Goal: Task Accomplishment & Management: Manage account settings

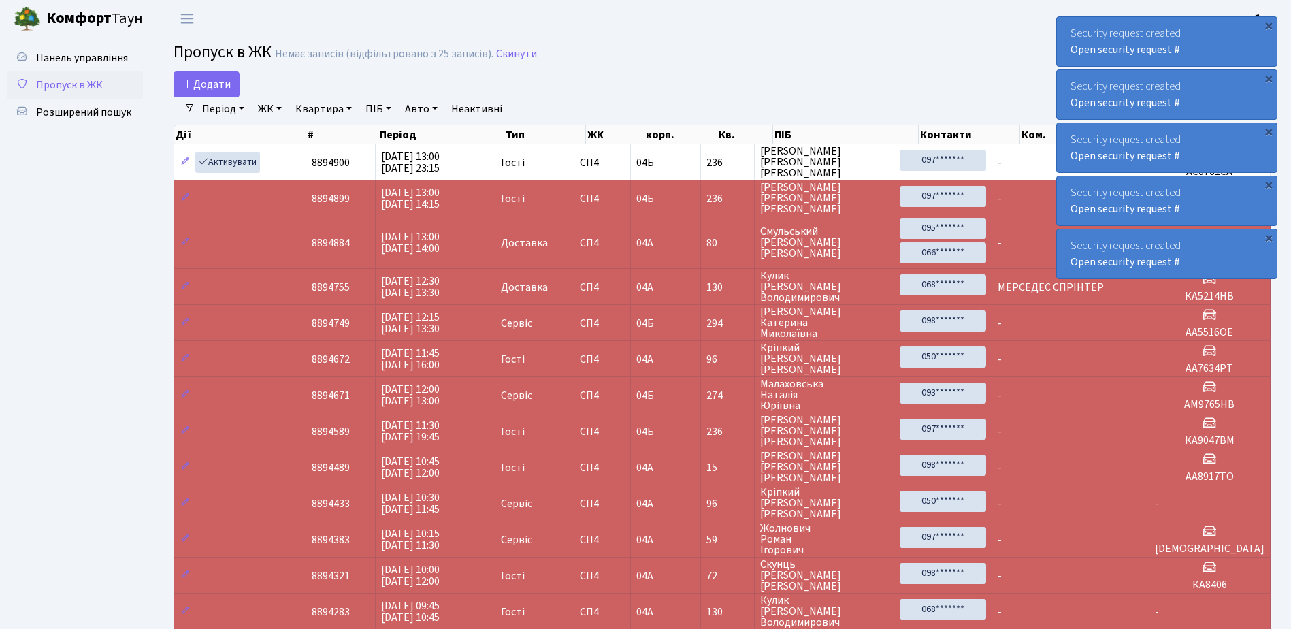
select select "25"
click at [1269, 23] on div "×" at bounding box center [1268, 25] width 14 height 14
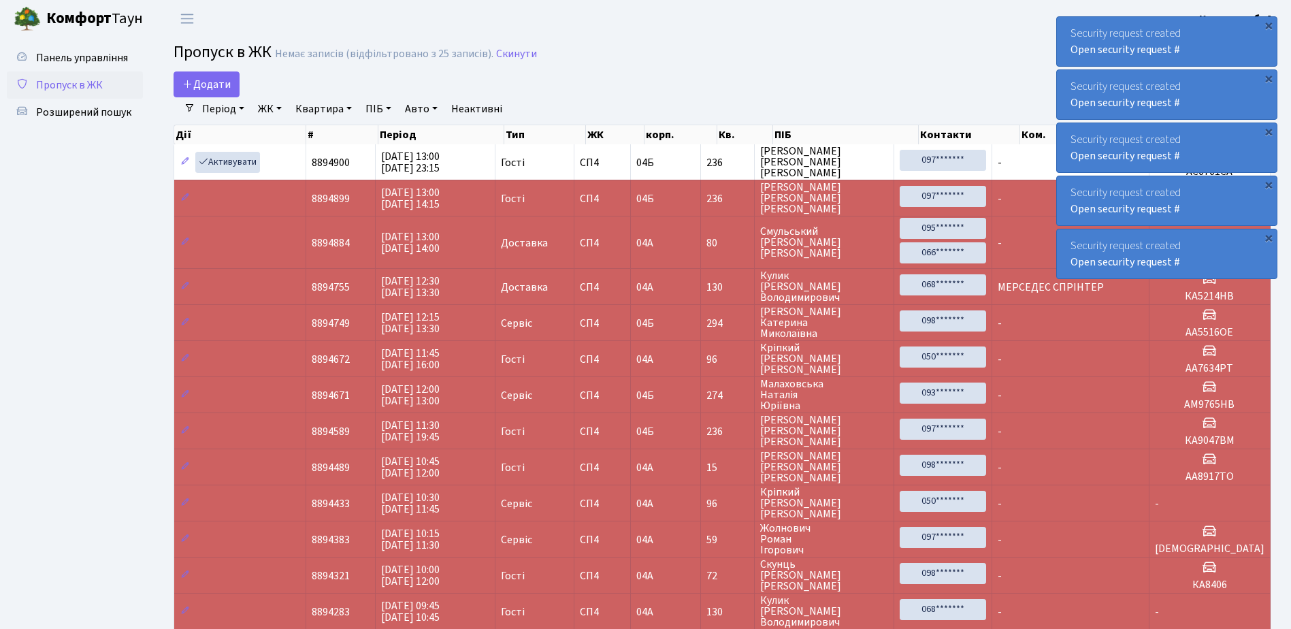
click at [1269, 23] on div "×" at bounding box center [1268, 25] width 14 height 14
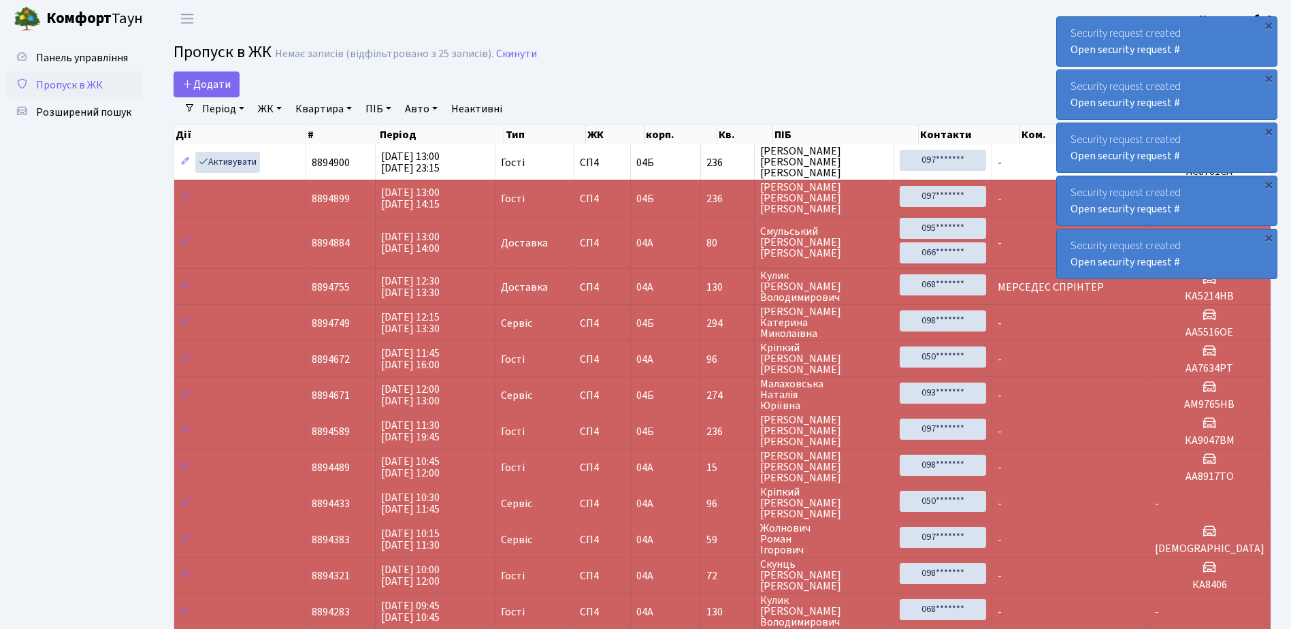
click at [1269, 23] on div "×" at bounding box center [1268, 25] width 14 height 14
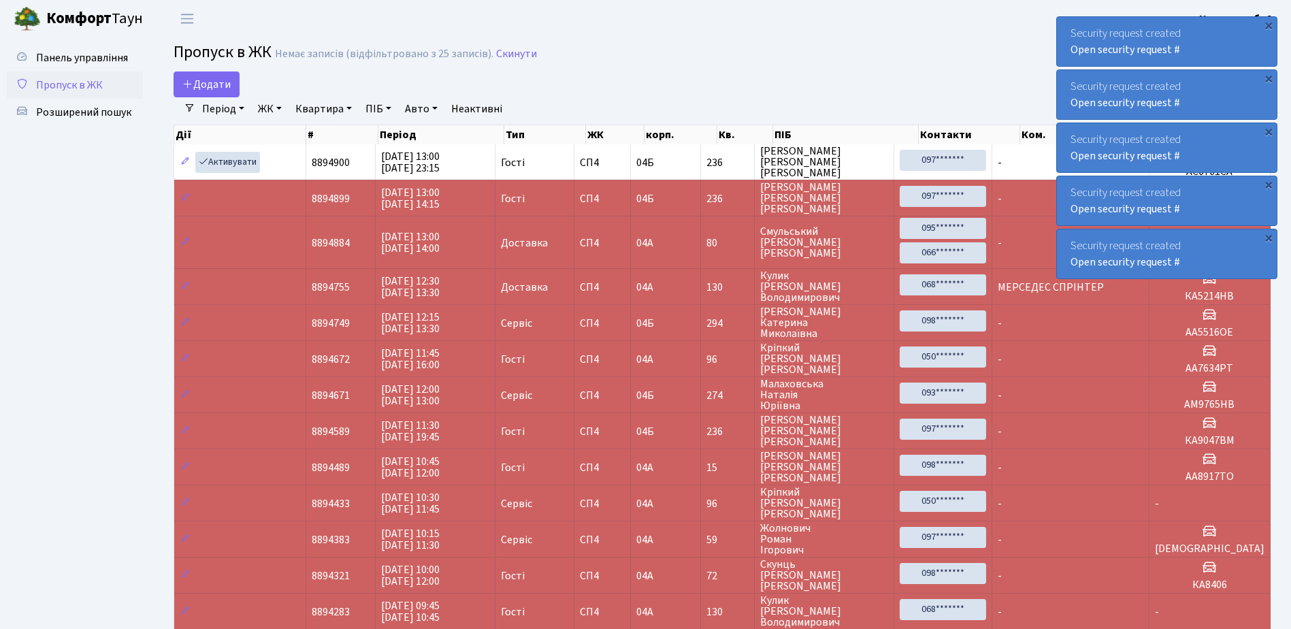
click at [1269, 23] on div "×" at bounding box center [1268, 25] width 14 height 14
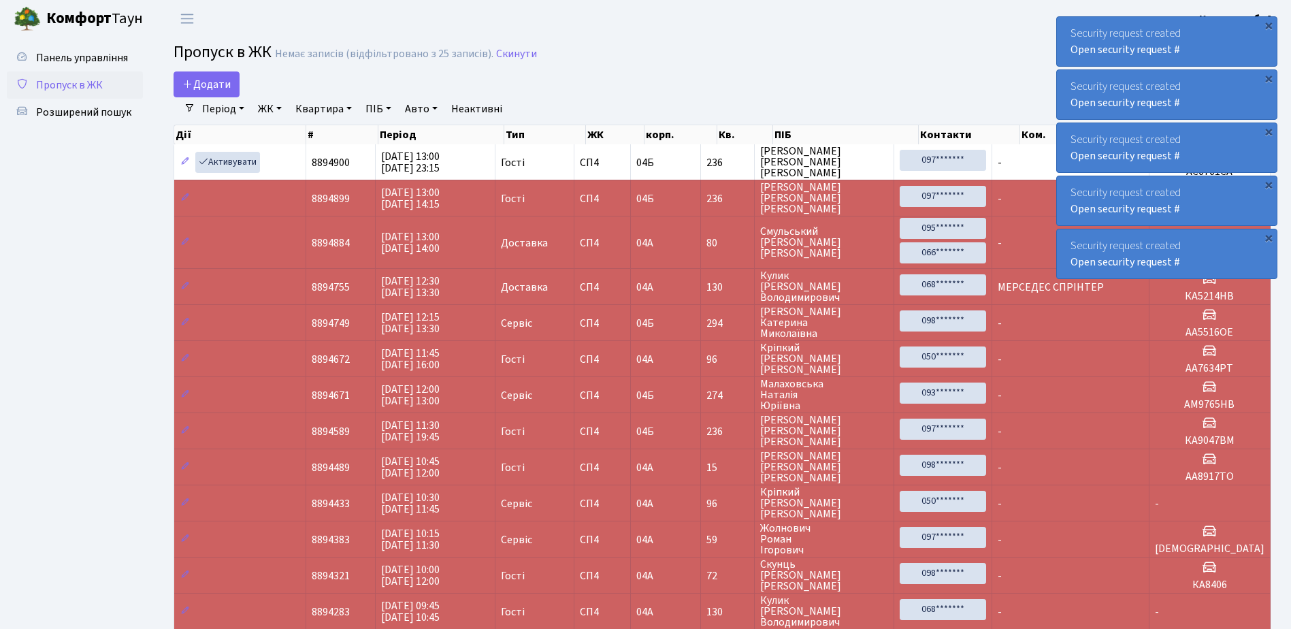
click at [1269, 23] on div "×" at bounding box center [1268, 25] width 14 height 14
click at [1269, 23] on div "Security request created Open security request # × Security request created Ope…" at bounding box center [1166, 148] width 221 height 268
click at [1269, 23] on div "×" at bounding box center [1268, 25] width 14 height 14
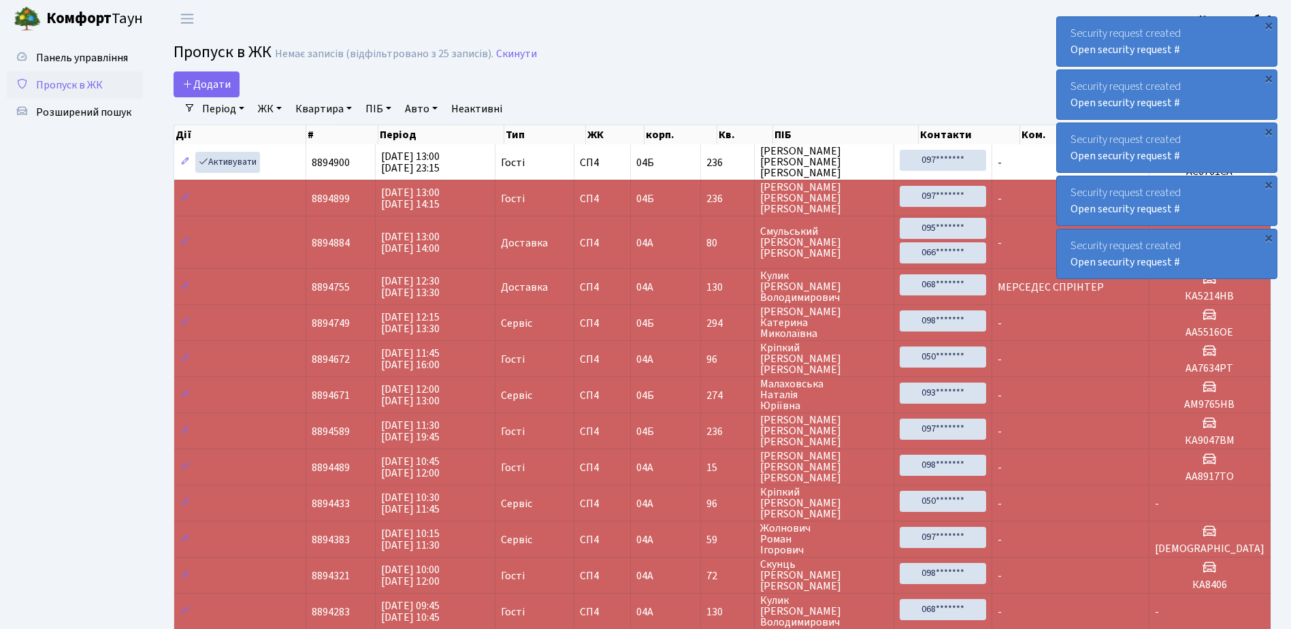
click at [1269, 23] on div "×" at bounding box center [1268, 25] width 14 height 14
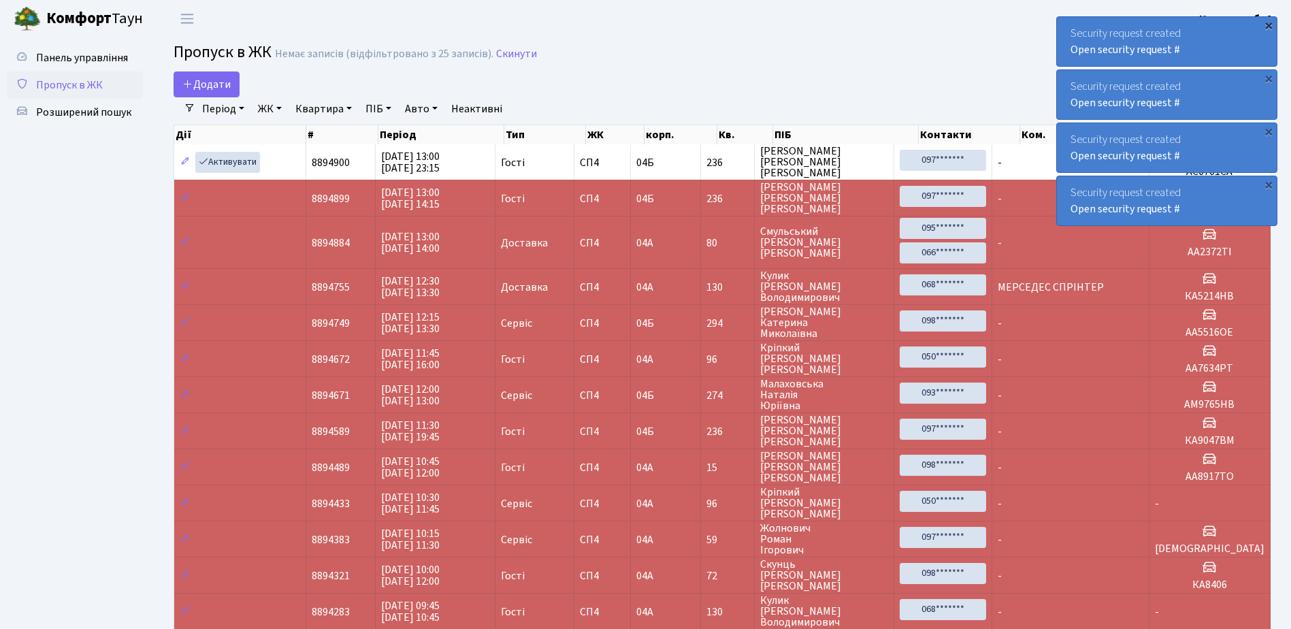
click at [1269, 23] on div "×" at bounding box center [1268, 25] width 14 height 14
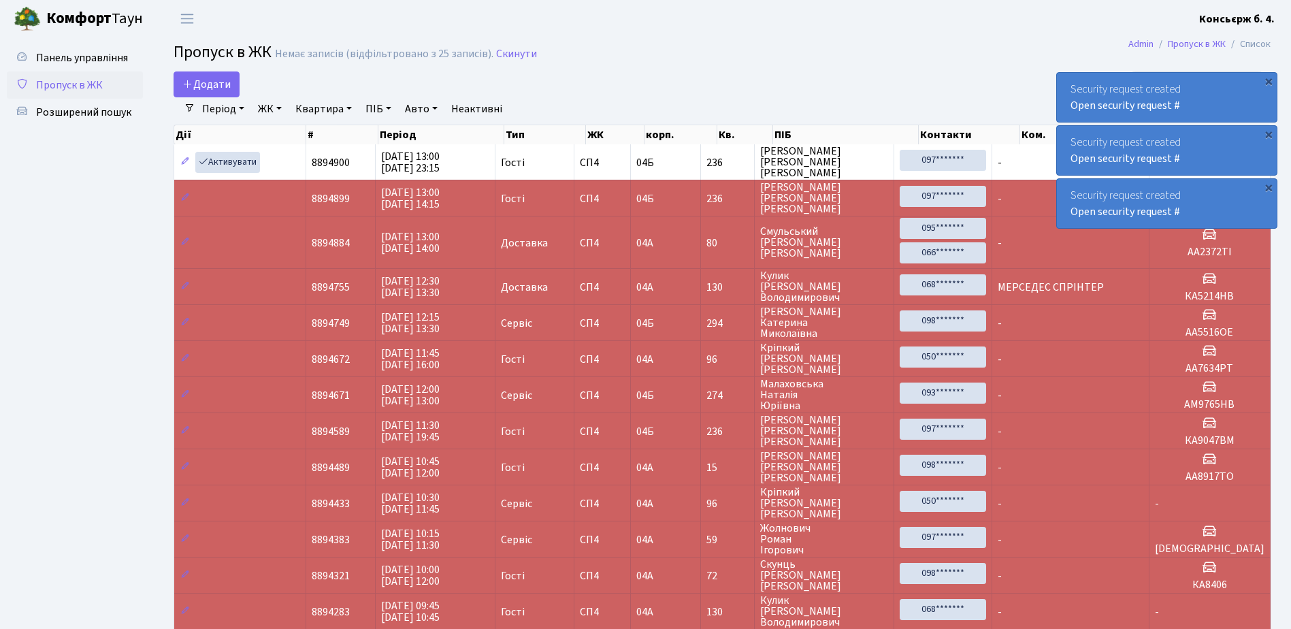
click at [1269, 74] on div "×" at bounding box center [1268, 81] width 14 height 14
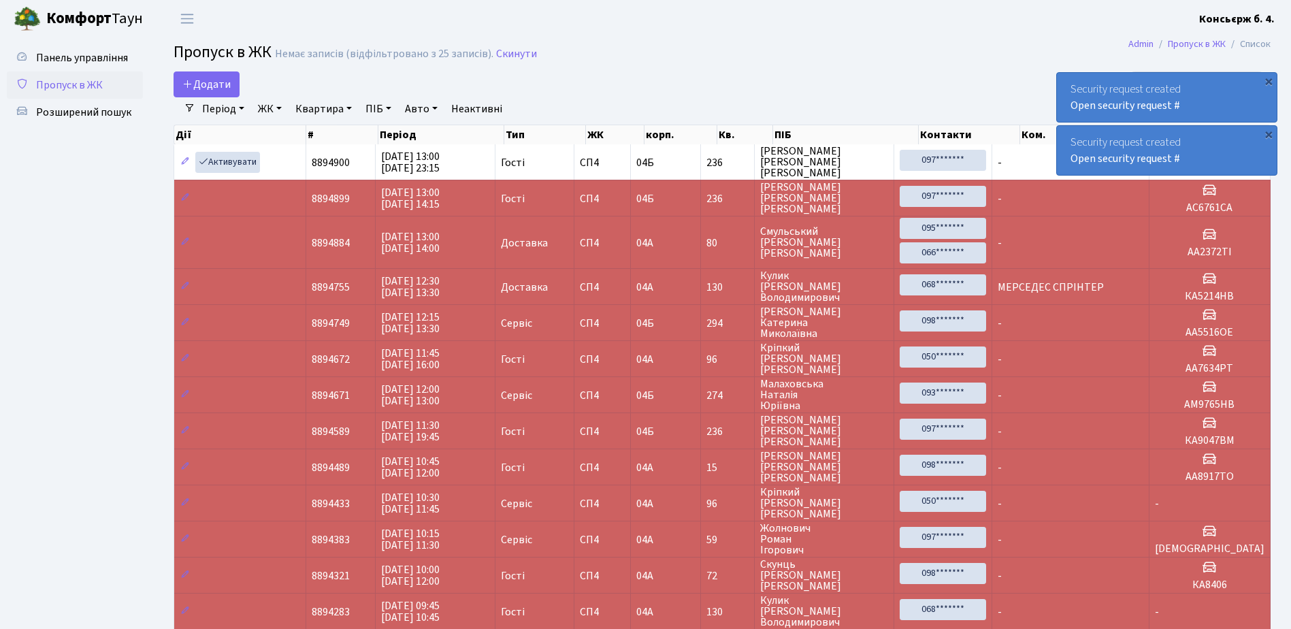
click at [1269, 74] on div "×" at bounding box center [1268, 81] width 14 height 14
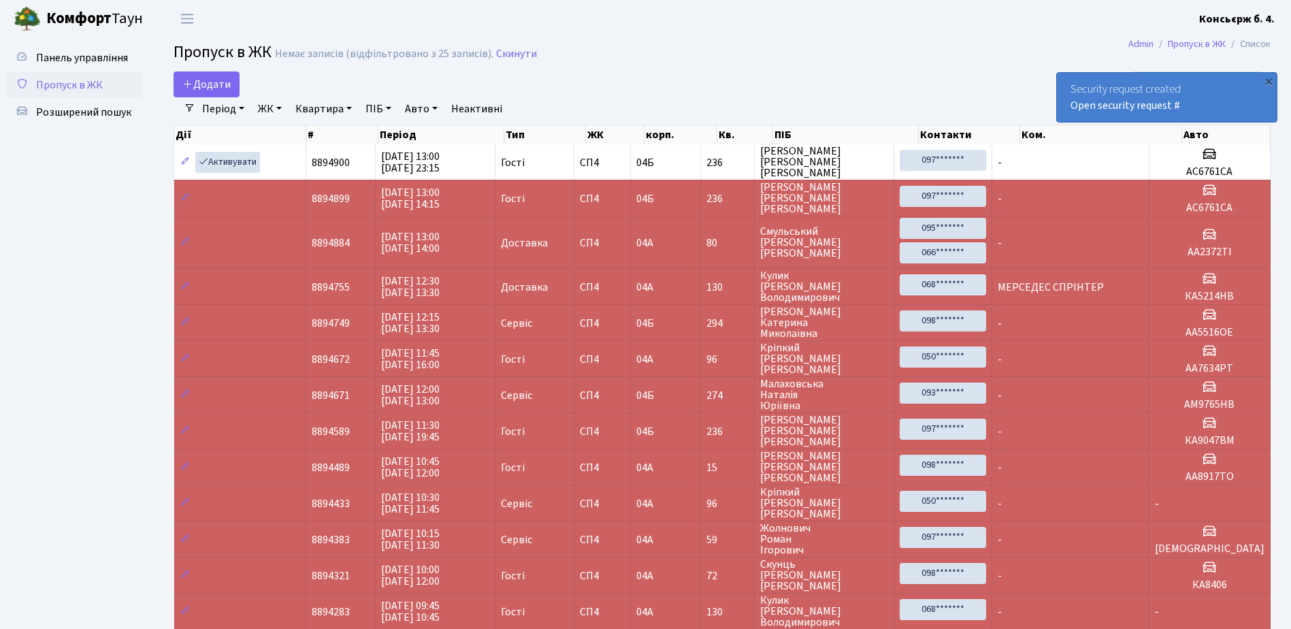
click at [1269, 23] on div "Security request created Open security request # ×" at bounding box center [1166, 70] width 221 height 112
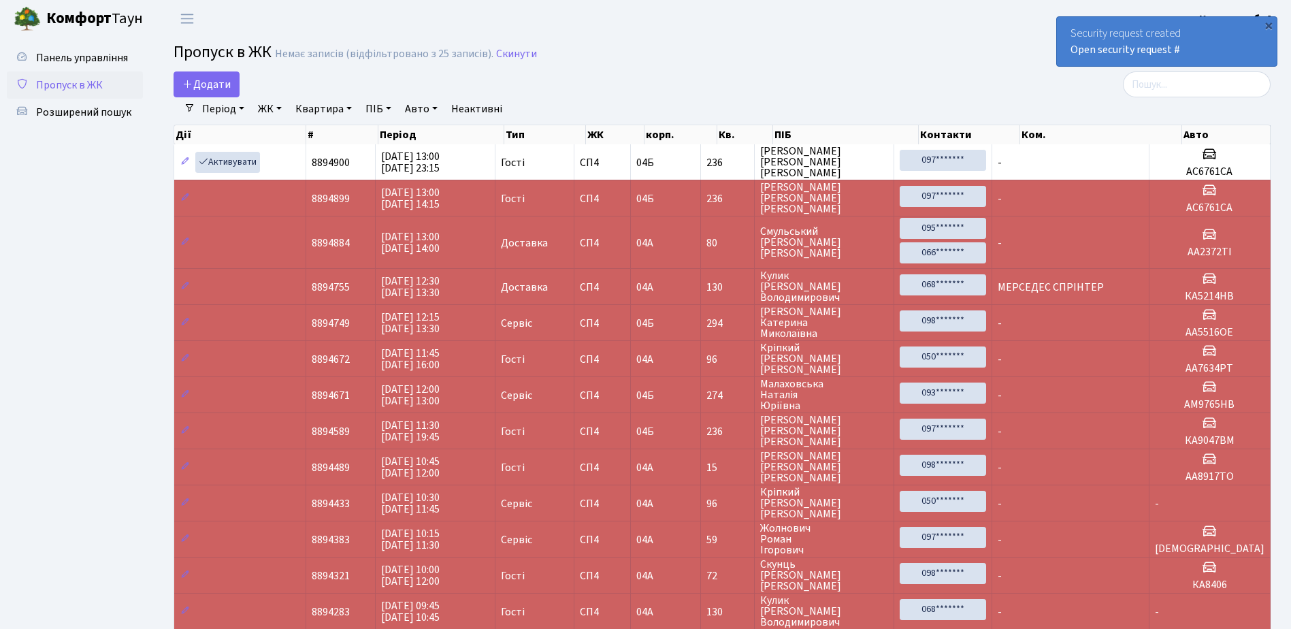
click at [1269, 23] on div "×" at bounding box center [1268, 25] width 14 height 14
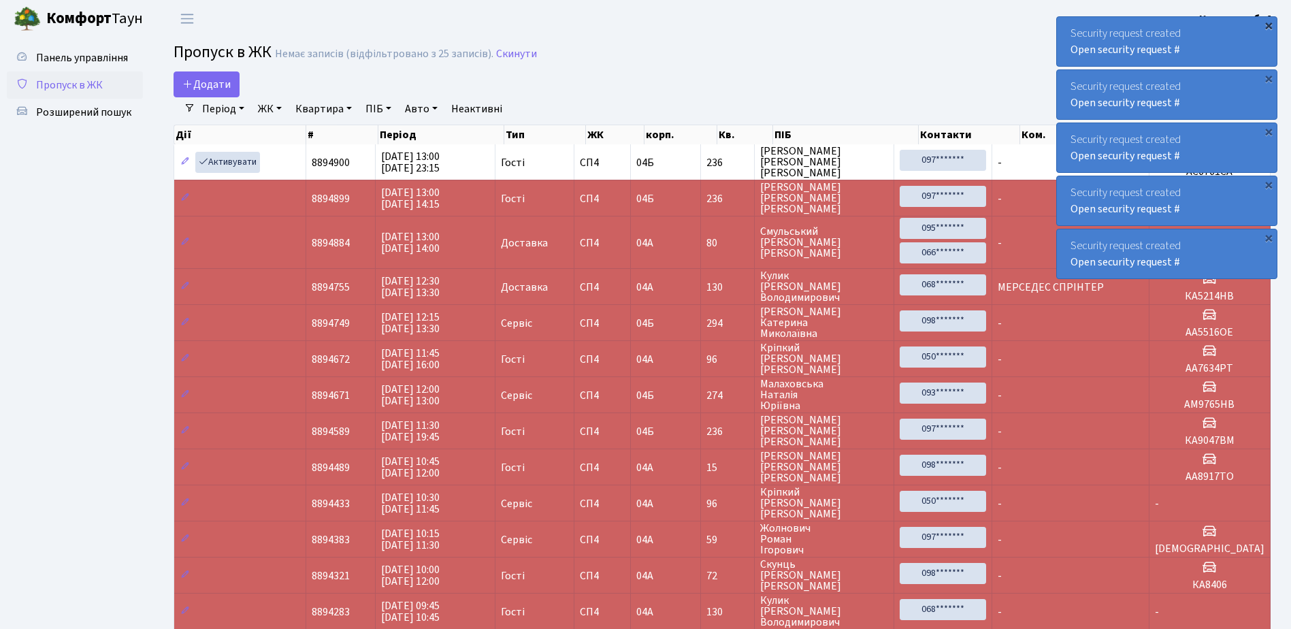
click at [1270, 23] on div "×" at bounding box center [1268, 25] width 14 height 14
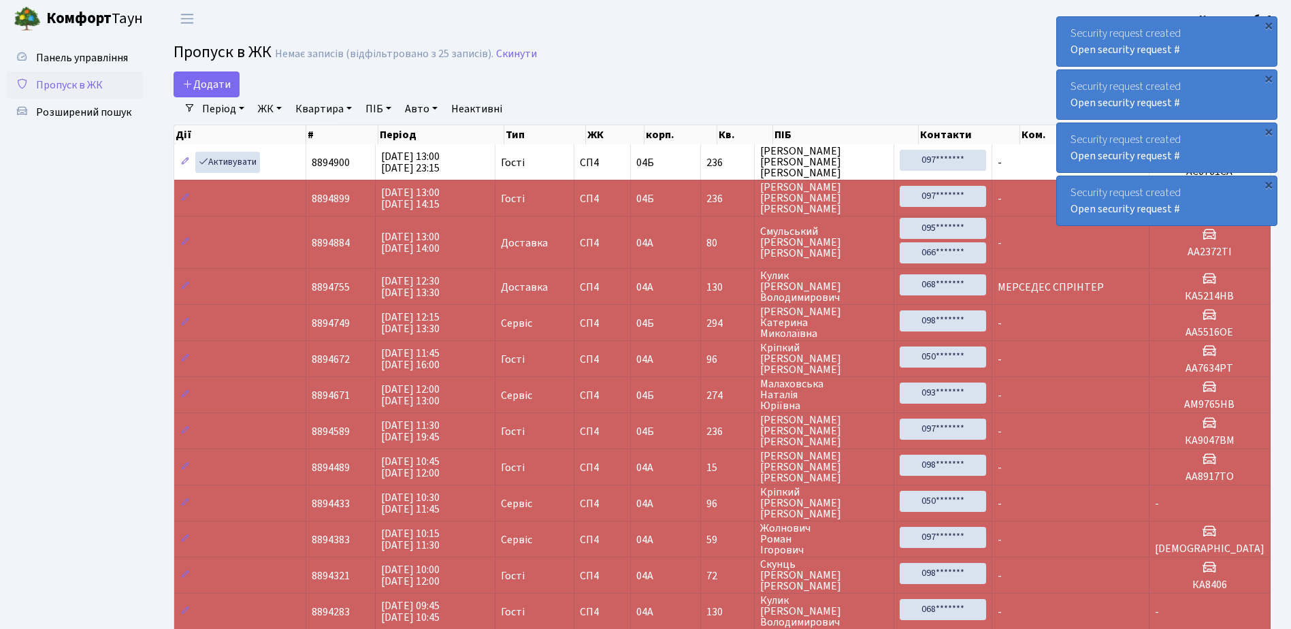
click at [1270, 23] on div "×" at bounding box center [1268, 25] width 14 height 14
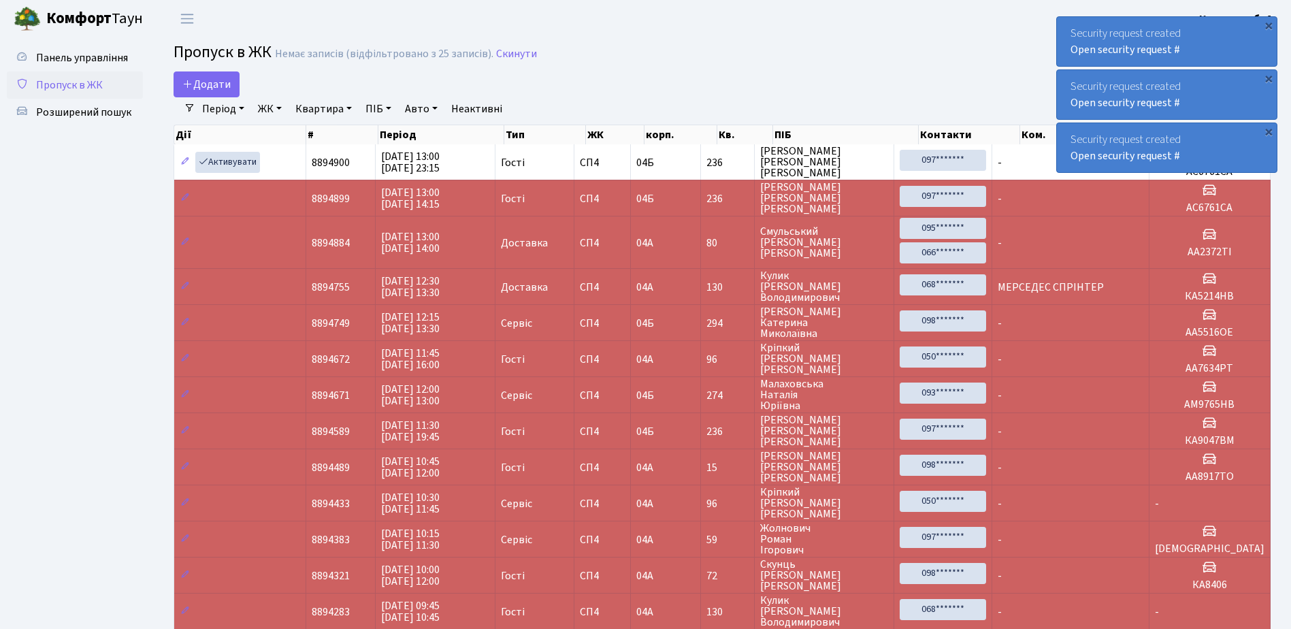
click at [1270, 23] on div "×" at bounding box center [1268, 25] width 14 height 14
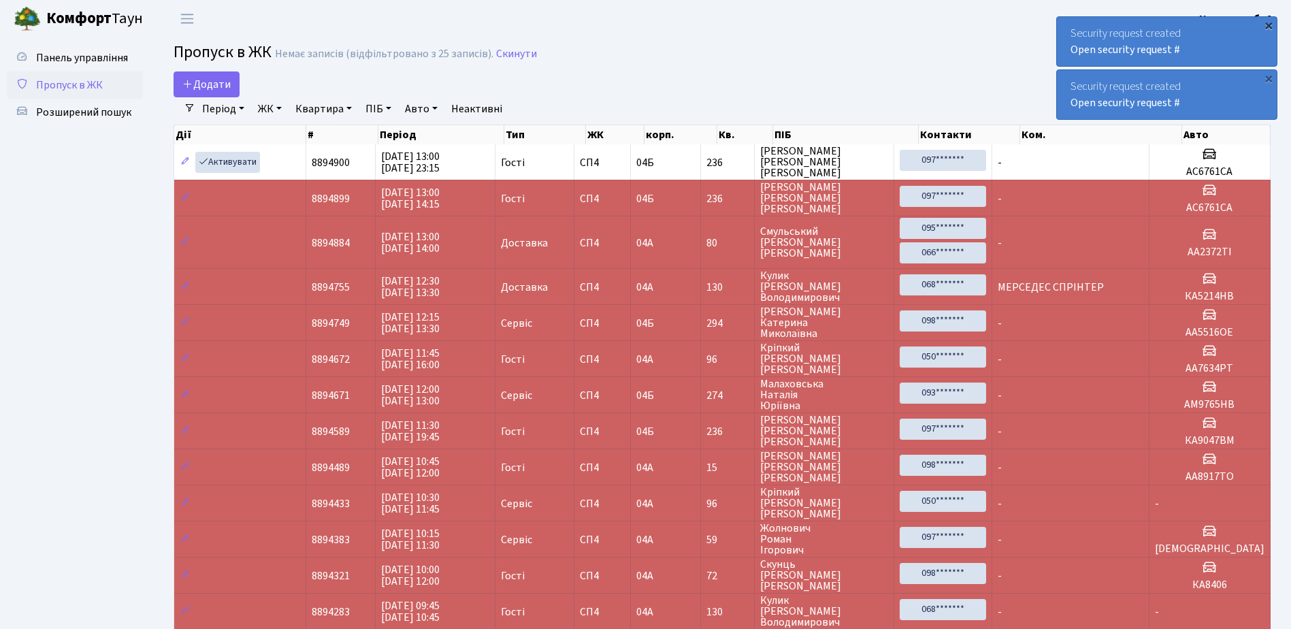
click at [1267, 24] on div "×" at bounding box center [1268, 25] width 14 height 14
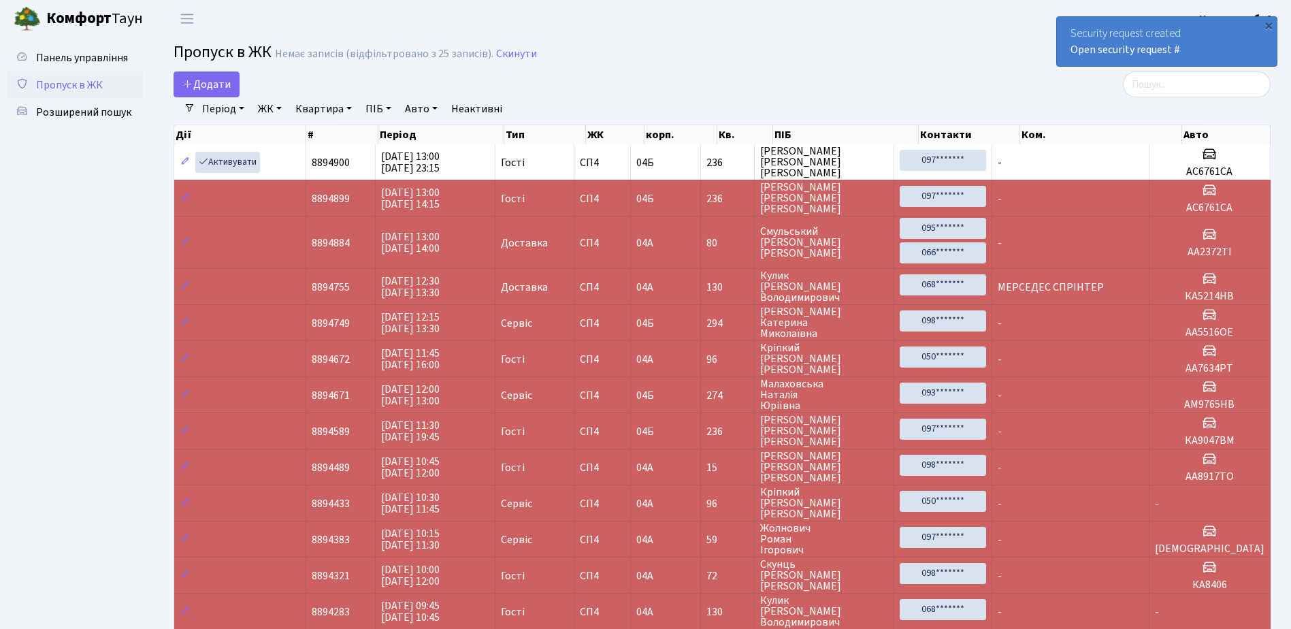
click at [1267, 24] on div "×" at bounding box center [1268, 25] width 14 height 14
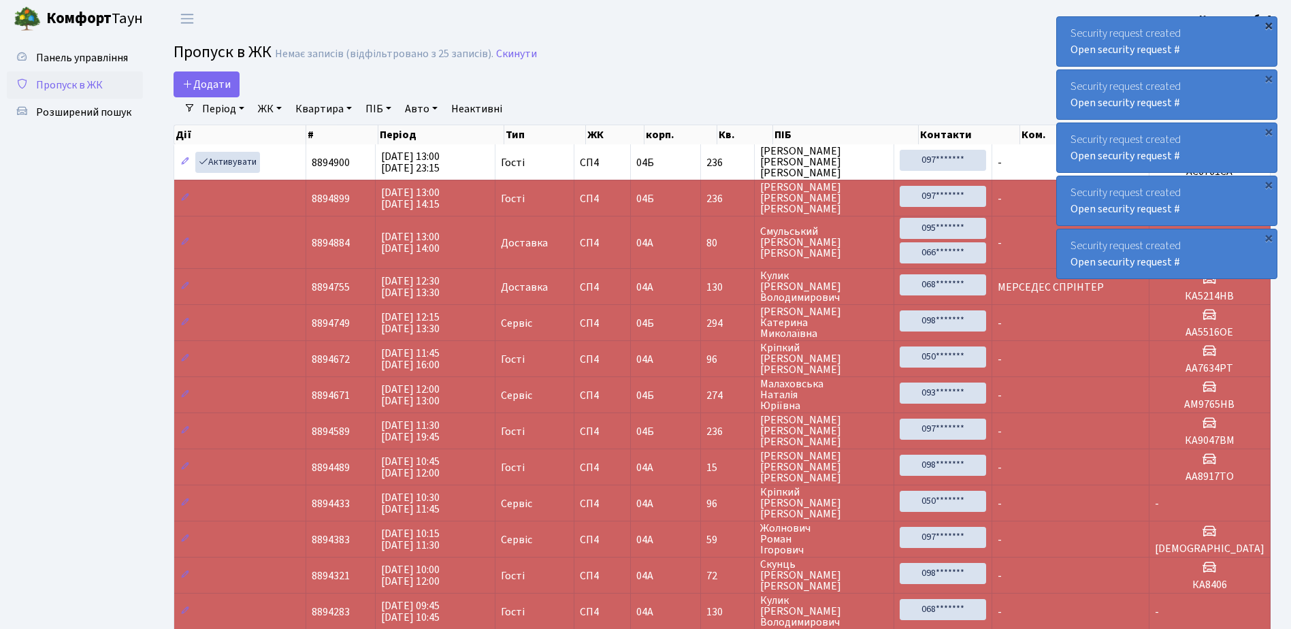
click at [1269, 23] on div "×" at bounding box center [1268, 25] width 14 height 14
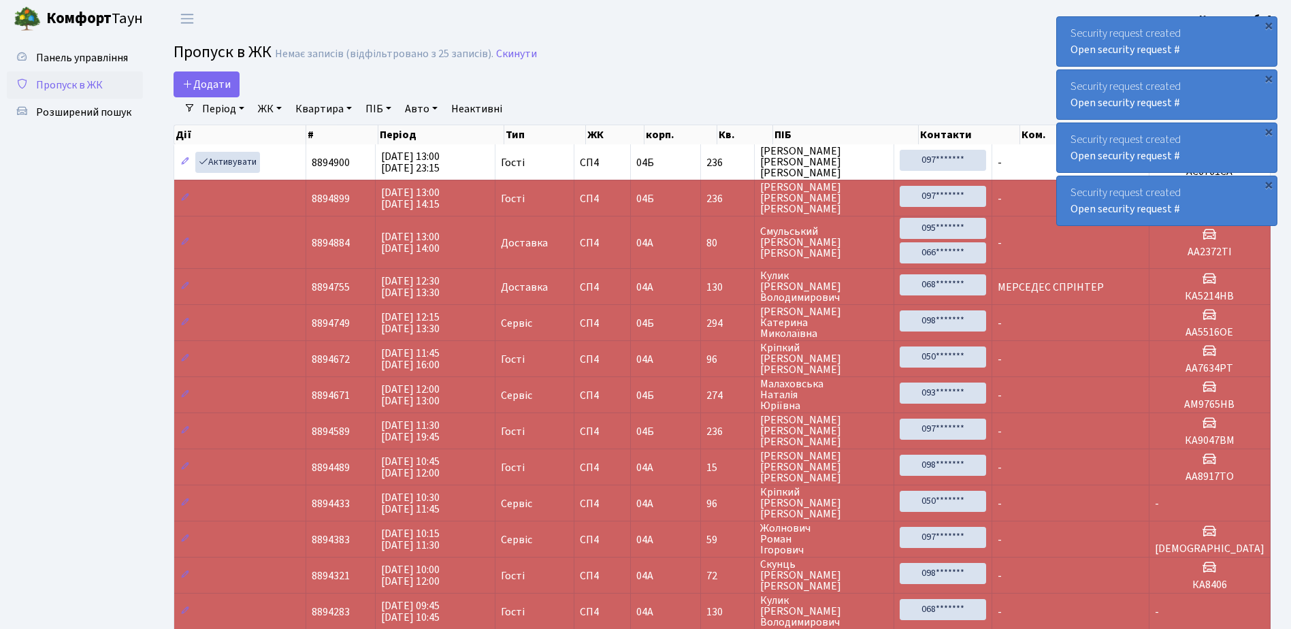
click at [1269, 23] on div "×" at bounding box center [1268, 25] width 14 height 14
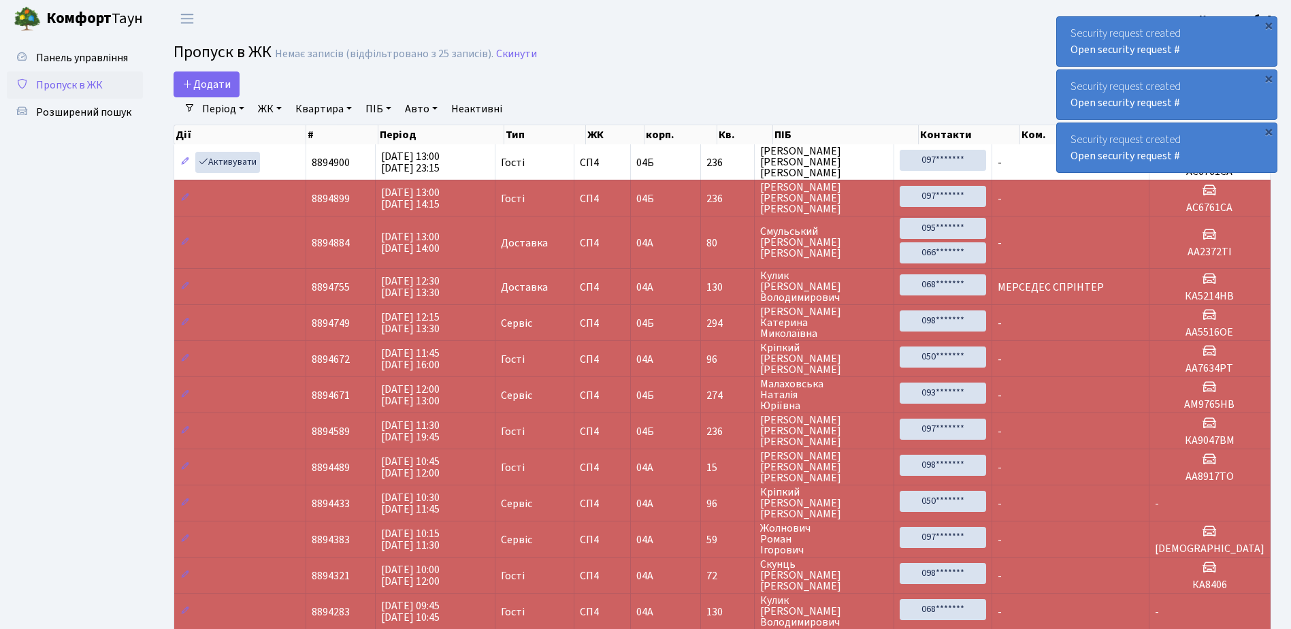
click at [1269, 23] on div "×" at bounding box center [1268, 25] width 14 height 14
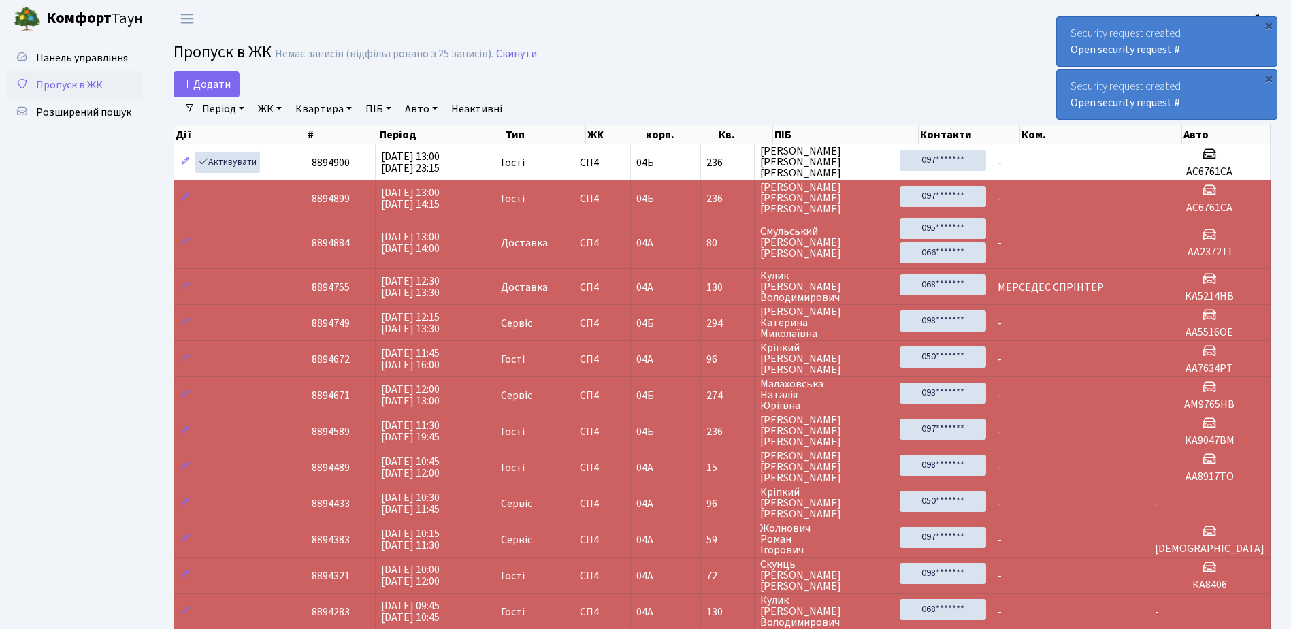
click at [1269, 23] on div "×" at bounding box center [1268, 25] width 14 height 14
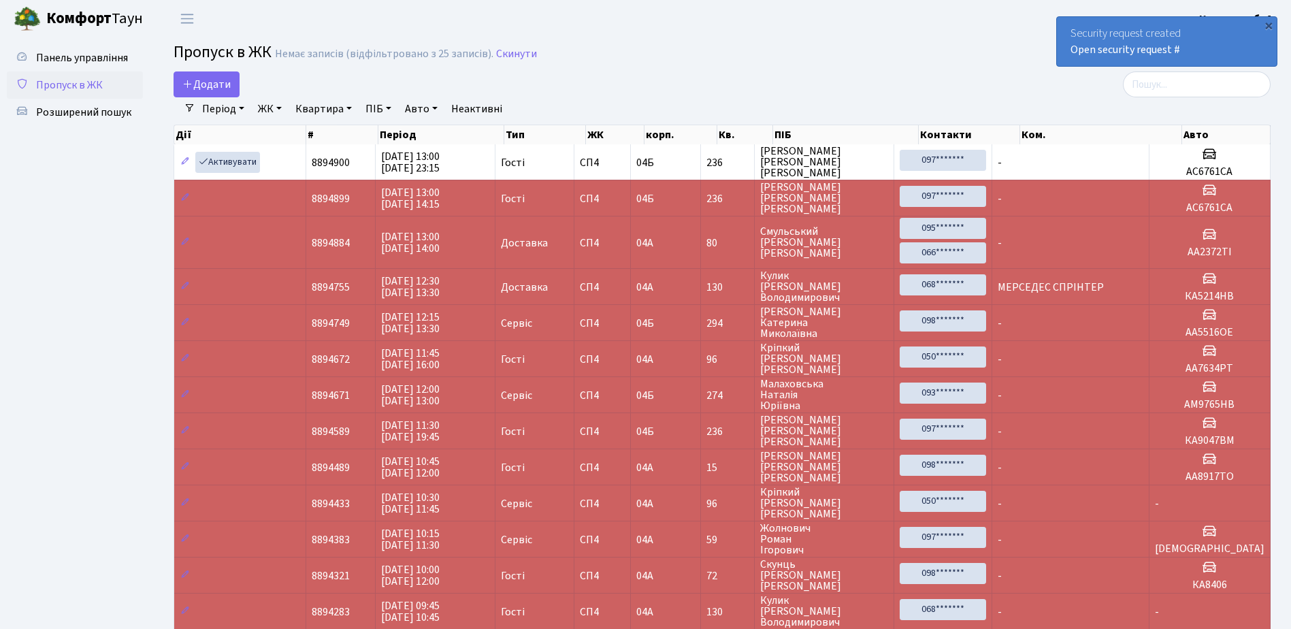
click at [1269, 23] on div "×" at bounding box center [1268, 25] width 14 height 14
